Goal: Information Seeking & Learning: Learn about a topic

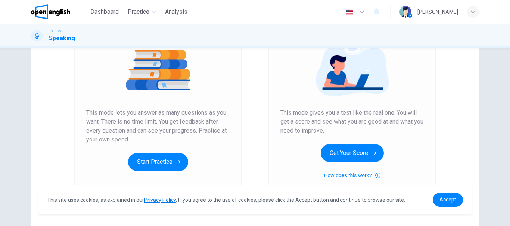
scroll to position [91, 0]
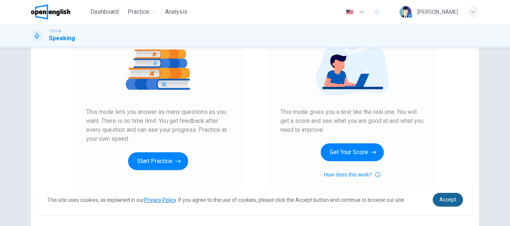
click at [457, 202] on link "Accept" at bounding box center [447, 200] width 30 height 14
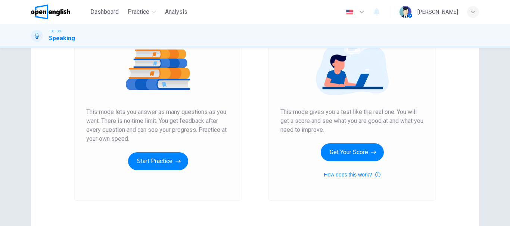
click at [158, 171] on div "Unlimited Practice This mode lets you answer as many questions as you want. The…" at bounding box center [157, 101] width 167 height 200
click at [157, 166] on button "Start Practice" at bounding box center [158, 162] width 60 height 18
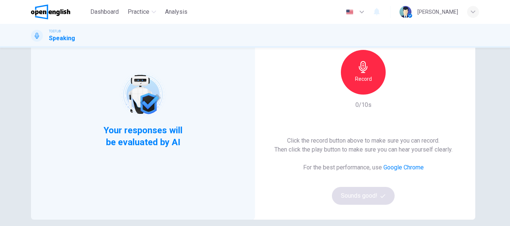
scroll to position [64, 0]
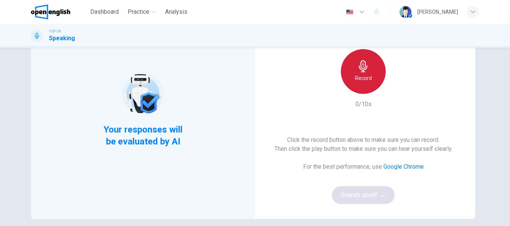
click at [360, 68] on icon "button" at bounding box center [363, 66] width 9 height 12
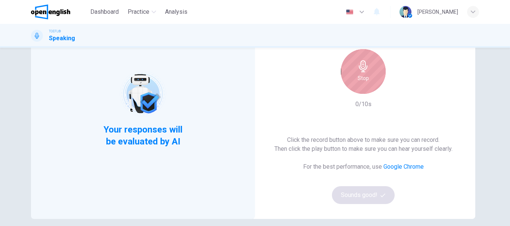
click at [360, 68] on icon "button" at bounding box center [363, 66] width 9 height 12
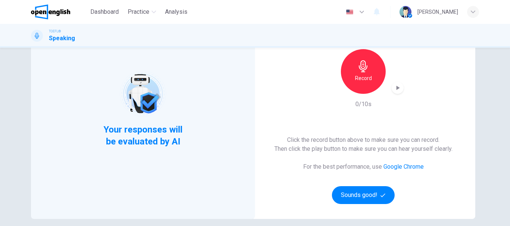
click at [368, 85] on div "Record" at bounding box center [363, 71] width 45 height 45
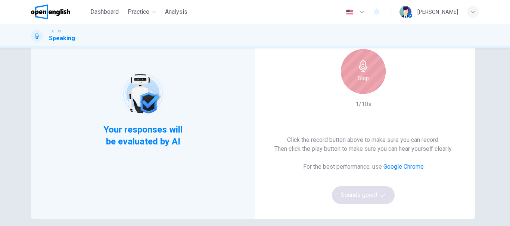
click at [368, 85] on div "Stop" at bounding box center [363, 71] width 45 height 45
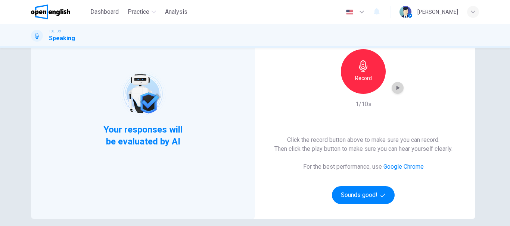
click at [396, 88] on icon "button" at bounding box center [397, 88] width 3 height 4
click at [366, 74] on div "Record" at bounding box center [363, 71] width 45 height 45
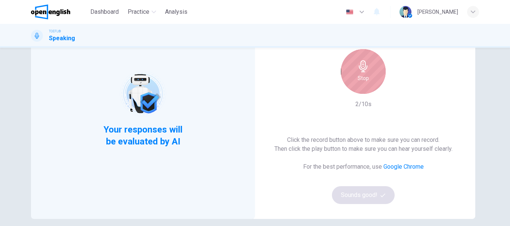
click at [366, 74] on div "Stop" at bounding box center [363, 71] width 45 height 45
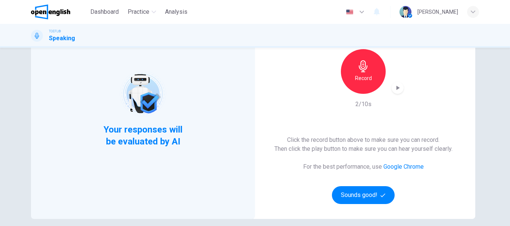
click at [397, 88] on icon "button" at bounding box center [397, 88] width 3 height 4
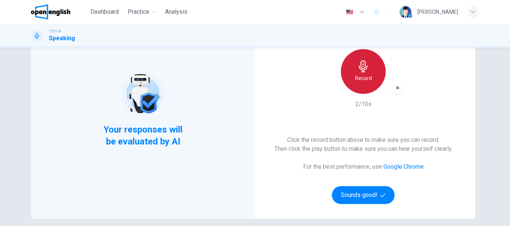
click at [363, 68] on icon "button" at bounding box center [363, 66] width 9 height 12
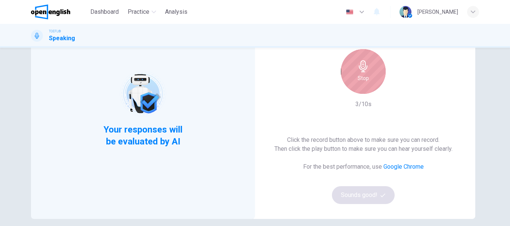
click at [363, 68] on icon "button" at bounding box center [363, 66] width 9 height 12
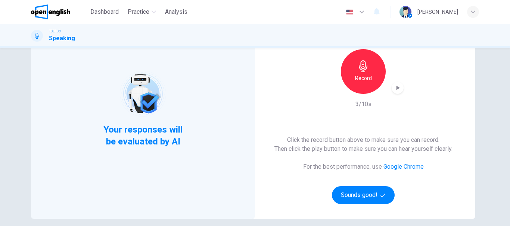
click at [394, 91] on icon "button" at bounding box center [397, 87] width 7 height 7
click at [401, 166] on link "Google Chrome" at bounding box center [403, 166] width 40 height 7
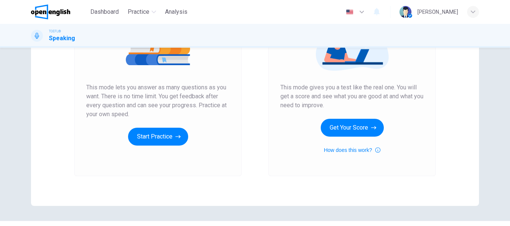
scroll to position [127, 0]
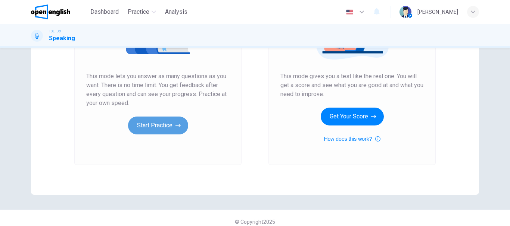
click at [164, 122] on button "Start Practice" at bounding box center [158, 126] width 60 height 18
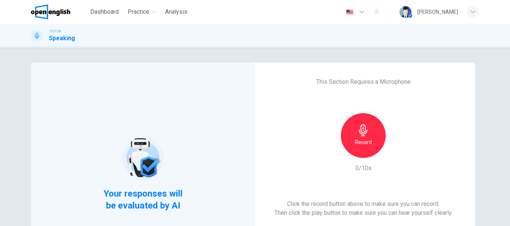
click at [366, 136] on icon "button" at bounding box center [363, 131] width 12 height 12
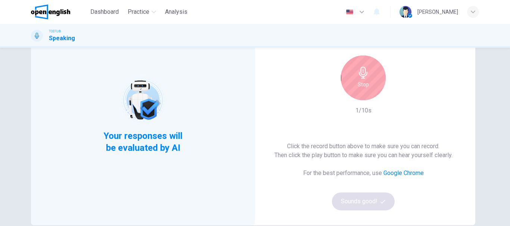
scroll to position [57, 0]
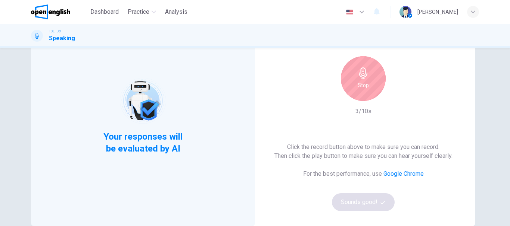
click at [370, 80] on div "Stop" at bounding box center [363, 78] width 45 height 45
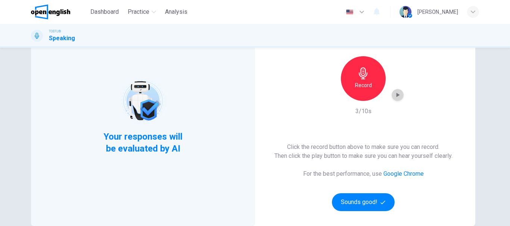
click at [396, 94] on icon "button" at bounding box center [397, 95] width 3 height 4
click at [377, 203] on button "Sounds good!" at bounding box center [363, 203] width 63 height 18
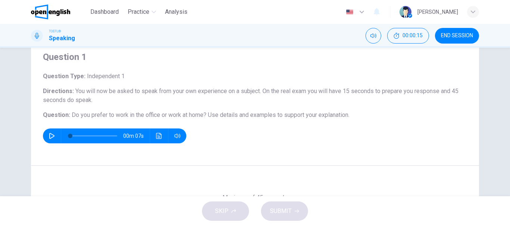
scroll to position [32, 0]
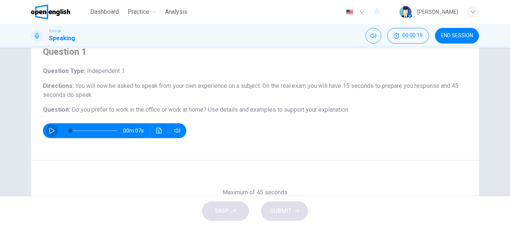
click at [49, 131] on icon "button" at bounding box center [52, 131] width 6 height 6
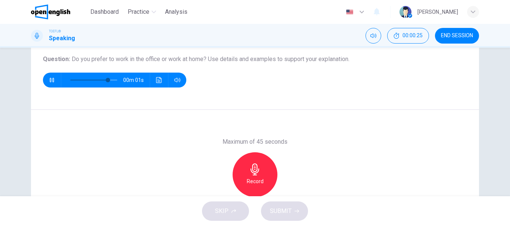
scroll to position [83, 0]
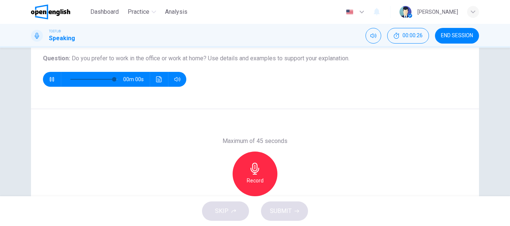
type input "*"
click at [251, 169] on icon "button" at bounding box center [255, 169] width 12 height 12
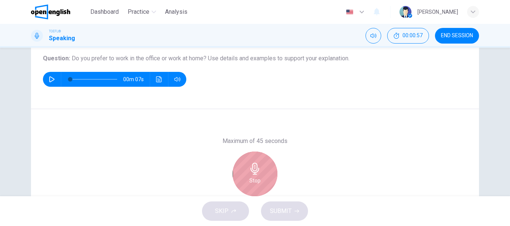
click at [253, 175] on div "Stop" at bounding box center [254, 174] width 45 height 45
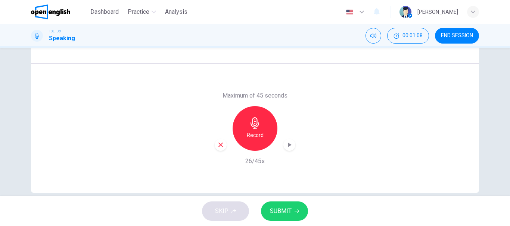
scroll to position [131, 0]
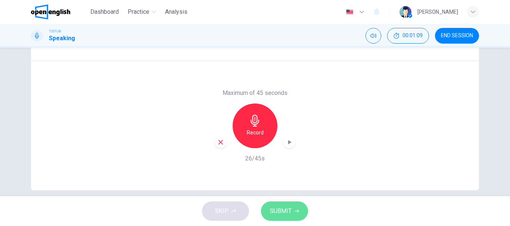
click at [282, 210] on span "SUBMIT" at bounding box center [281, 211] width 22 height 10
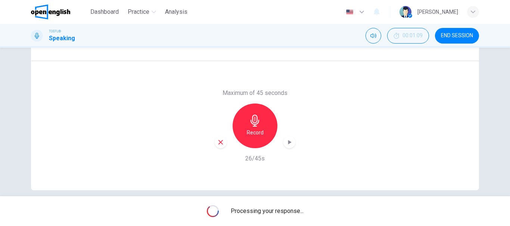
drag, startPoint x: 216, startPoint y: 75, endPoint x: 237, endPoint y: 129, distance: 58.3
click at [231, 115] on div "Maximum of 45 seconds Record 26/45s" at bounding box center [255, 125] width 448 height 129
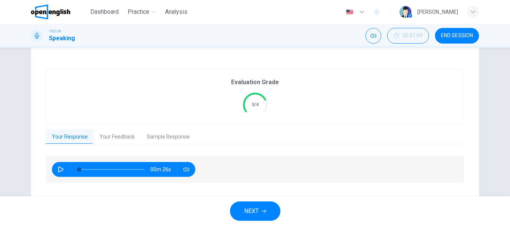
click at [62, 169] on icon "button" at bounding box center [61, 170] width 6 height 6
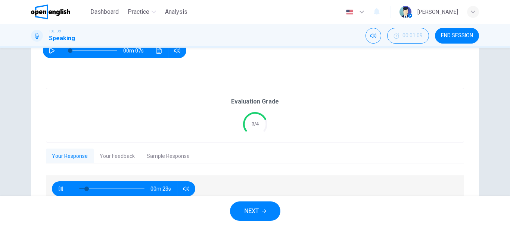
scroll to position [120, 0]
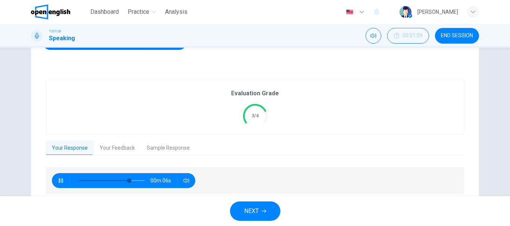
type input "**"
click at [116, 146] on button "Your Feedback" at bounding box center [117, 149] width 47 height 16
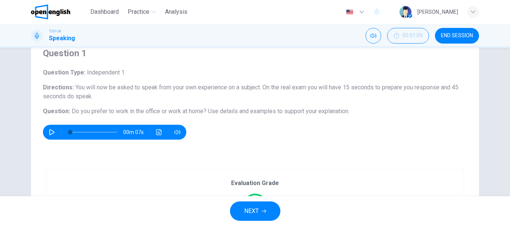
scroll to position [0, 0]
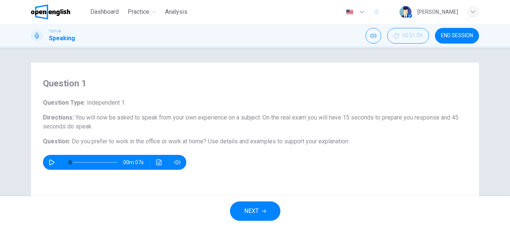
click at [468, 35] on span "END SESSION" at bounding box center [457, 36] width 32 height 6
